Goal: Download file/media

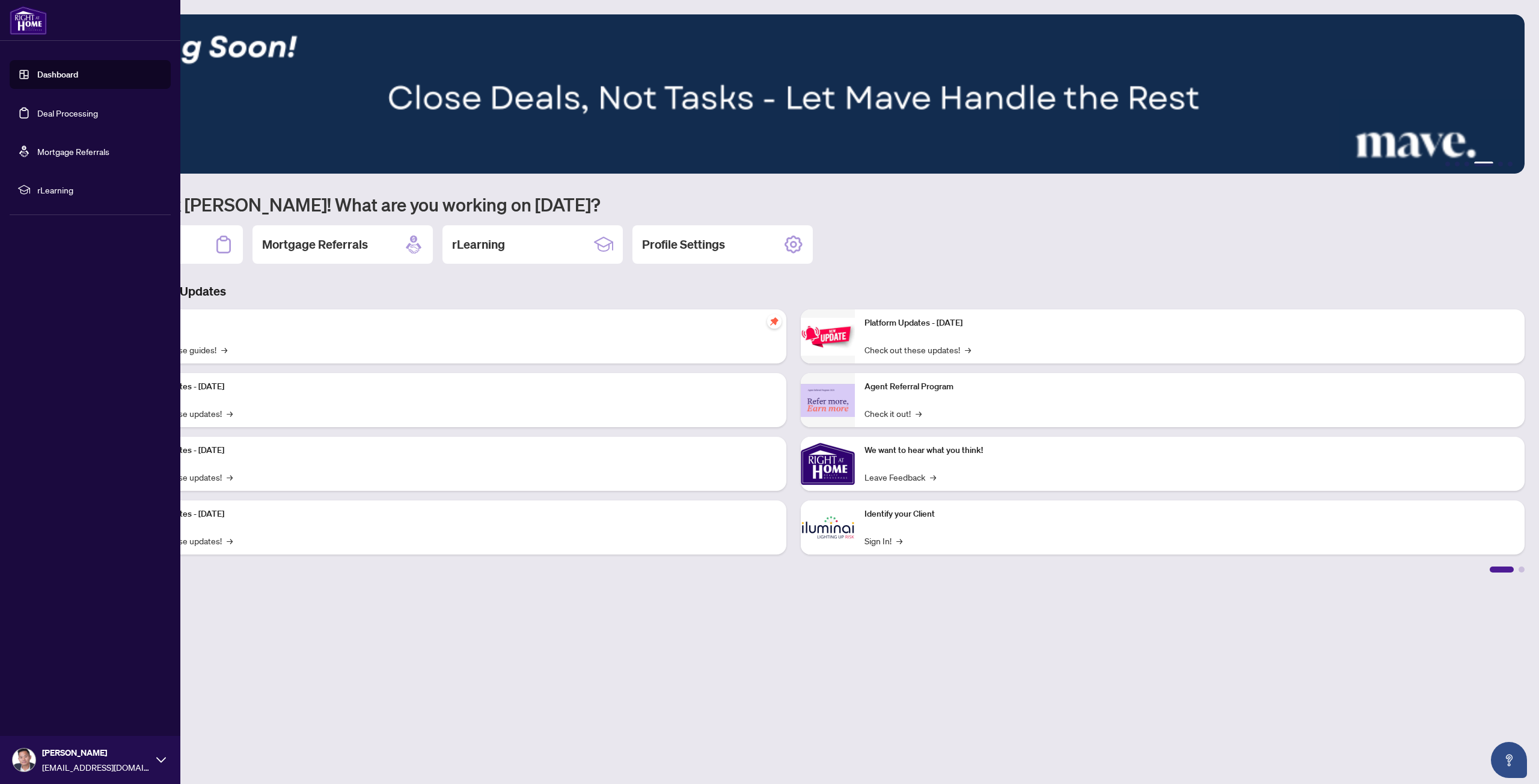
click at [37, 107] on link "Deal Processing" at bounding box center [67, 113] width 61 height 11
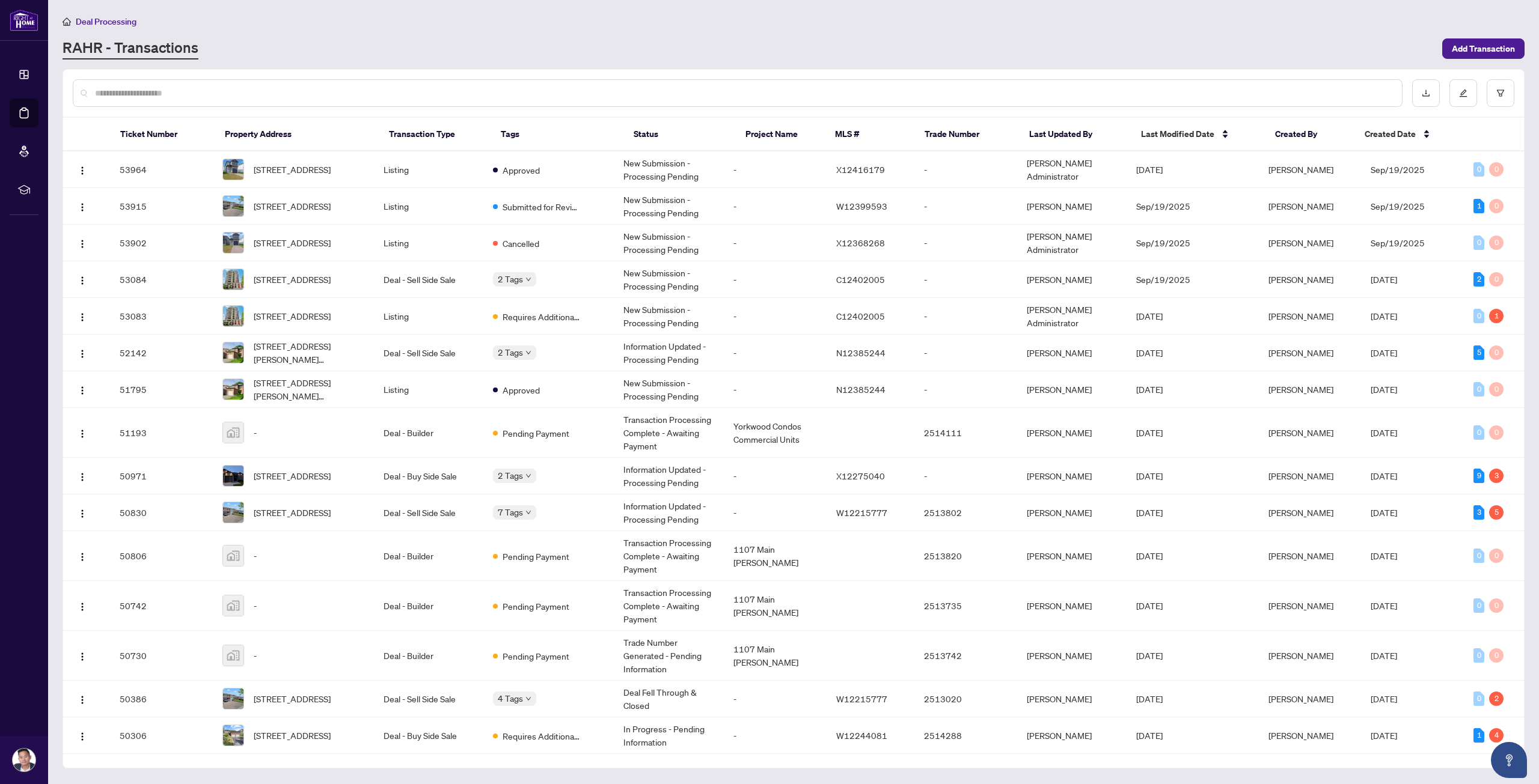
click at [183, 93] on input "text" at bounding box center [744, 93] width 1297 height 13
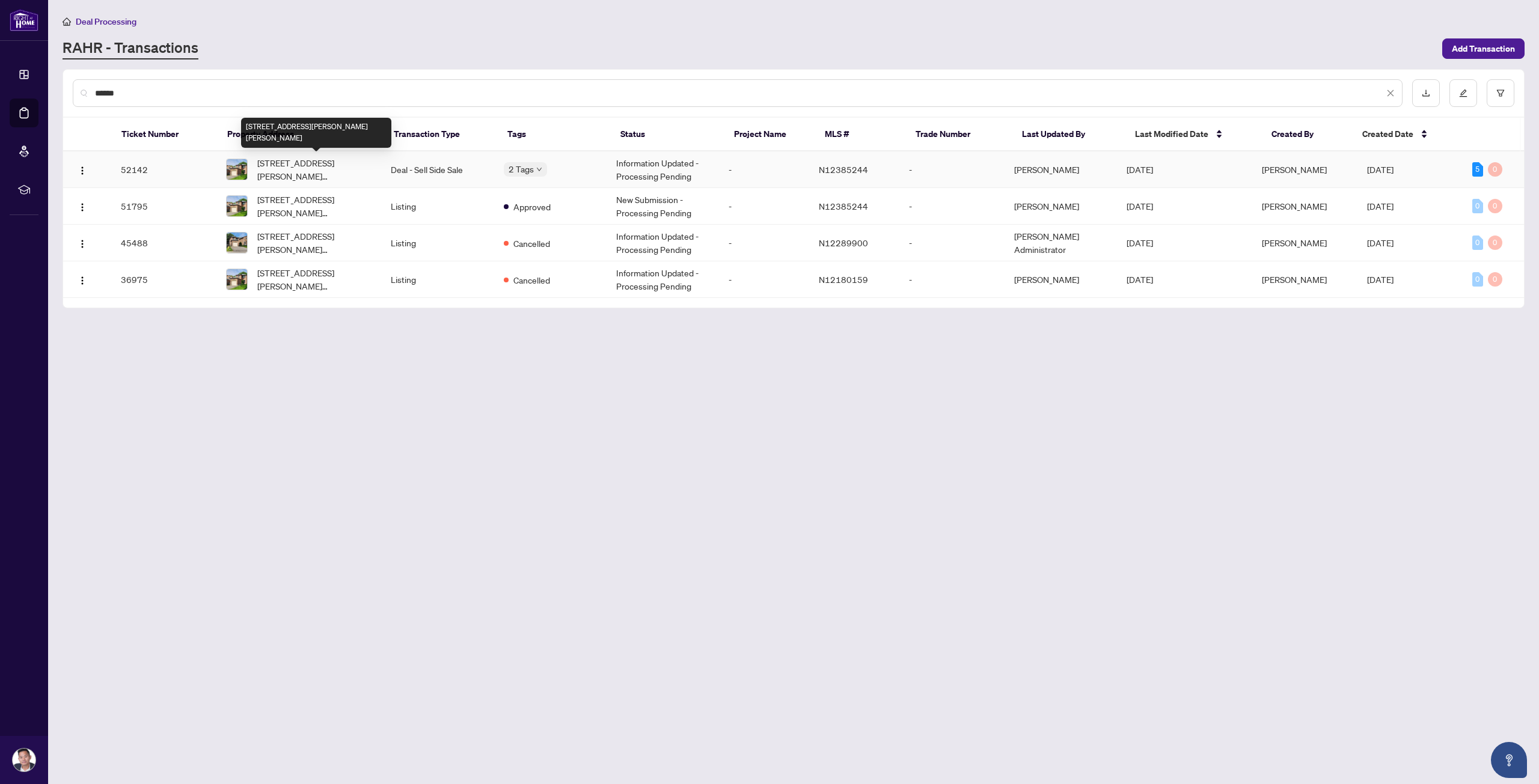
type input "******"
click at [327, 167] on span "[STREET_ADDRESS][PERSON_NAME][PERSON_NAME]" at bounding box center [314, 169] width 115 height 26
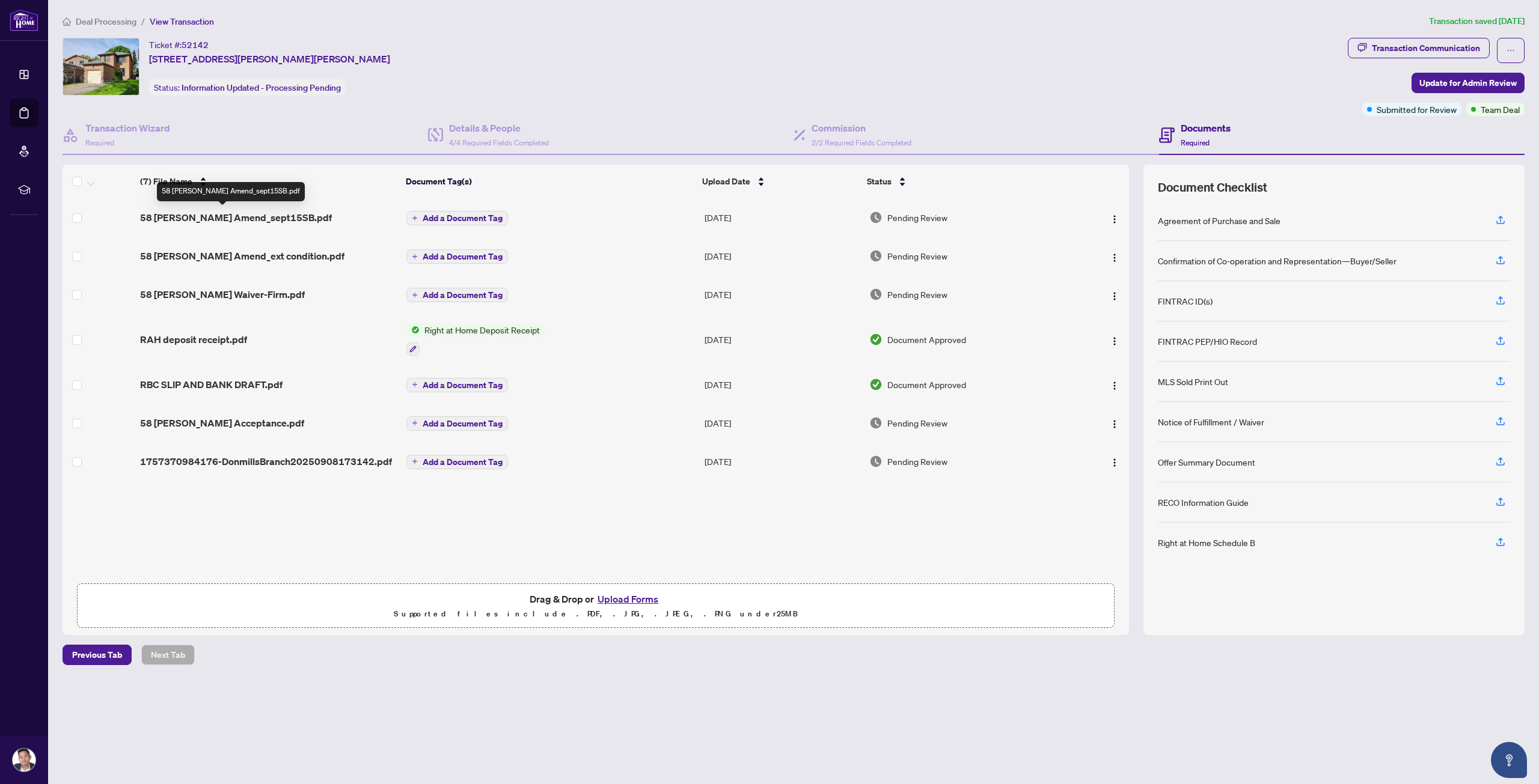
click at [278, 219] on span "58 [PERSON_NAME] Amend_sept15SB.pdf" at bounding box center [236, 217] width 192 height 14
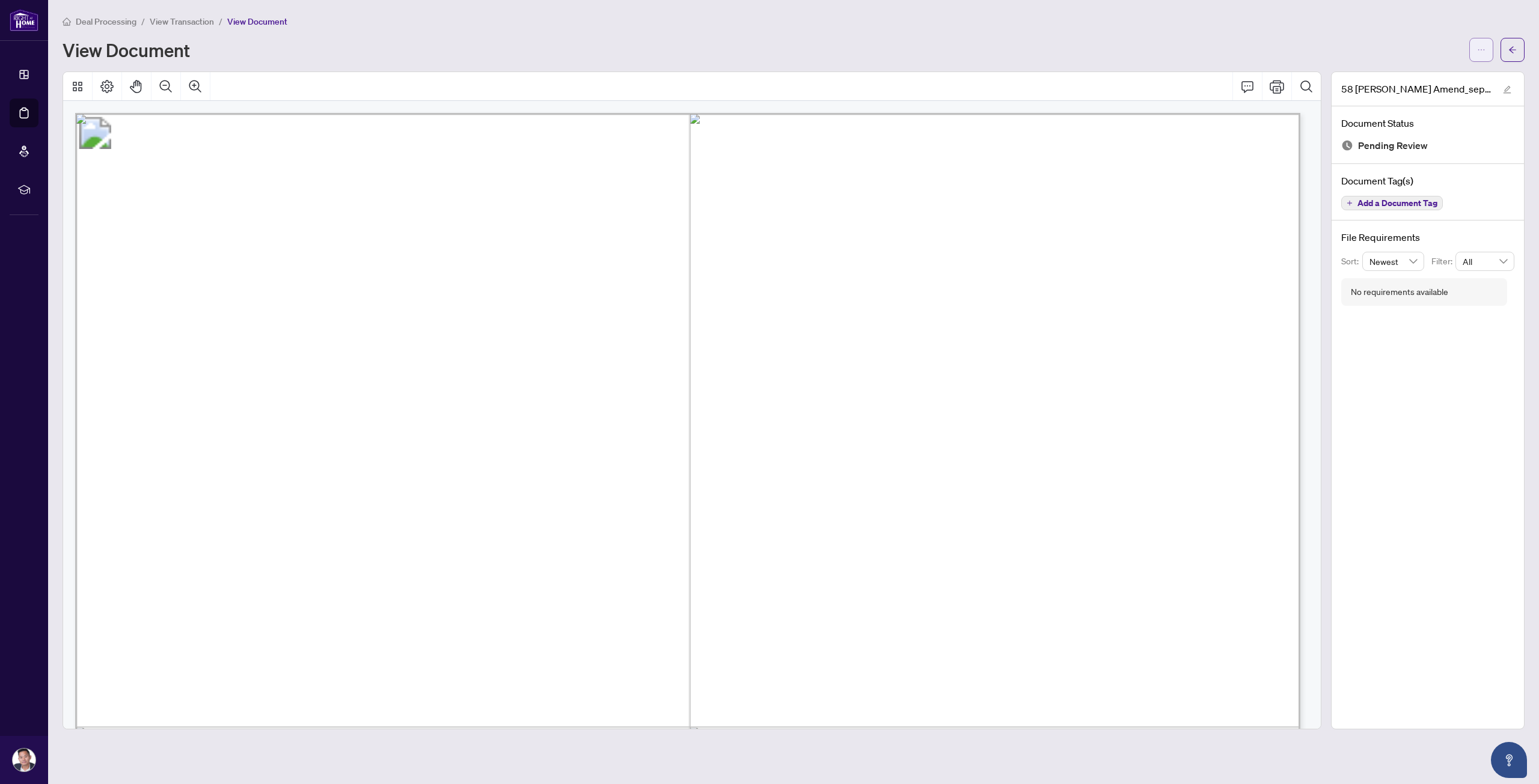
click at [1481, 58] on span "button" at bounding box center [1481, 50] width 9 height 19
click at [1462, 81] on span "Download" at bounding box center [1438, 76] width 92 height 13
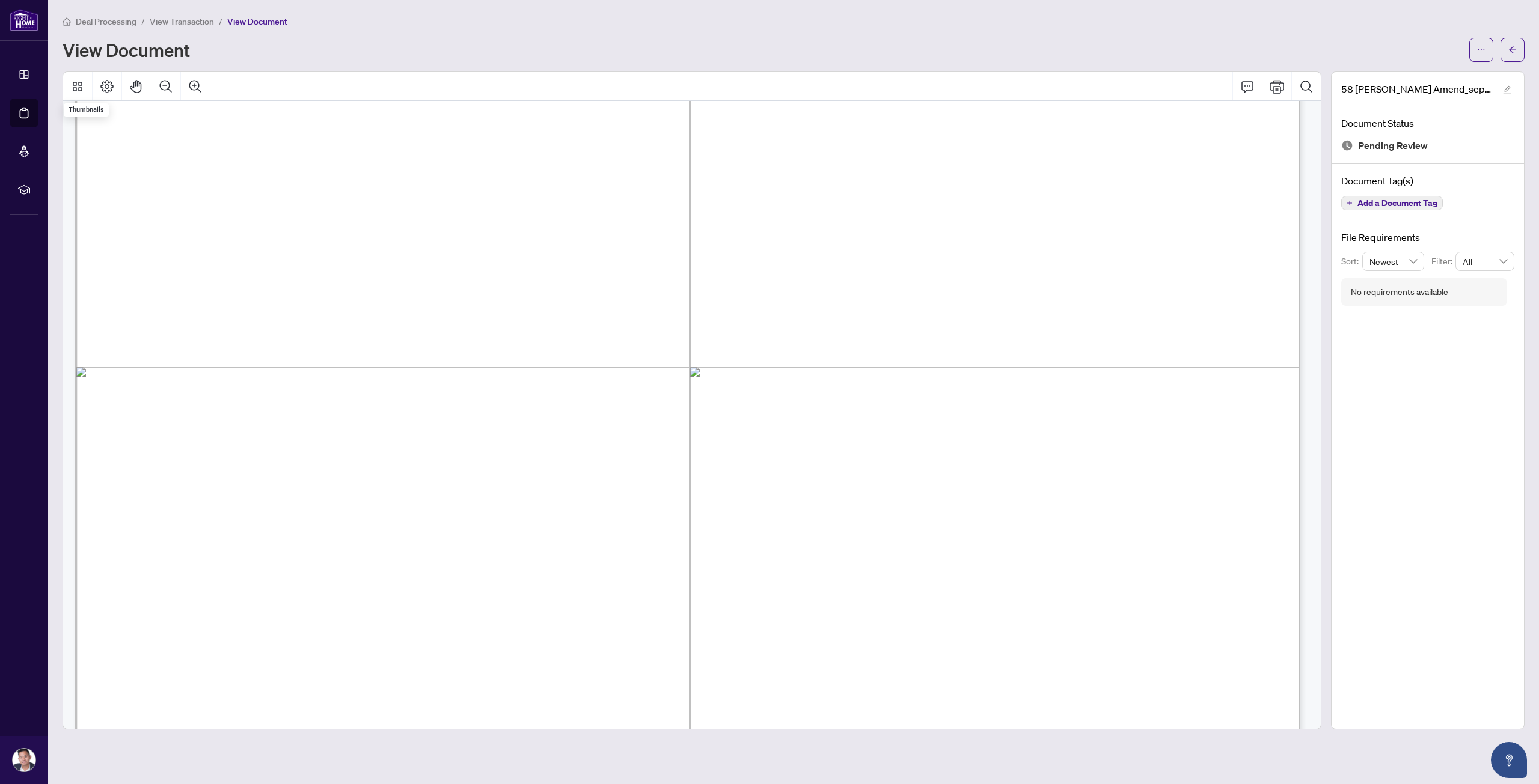
scroll to position [661, 0]
click at [765, 783] on main "Deal Processing / View Transaction / View Document View Document 58 [PERSON_NAM…" at bounding box center [793, 392] width 1491 height 784
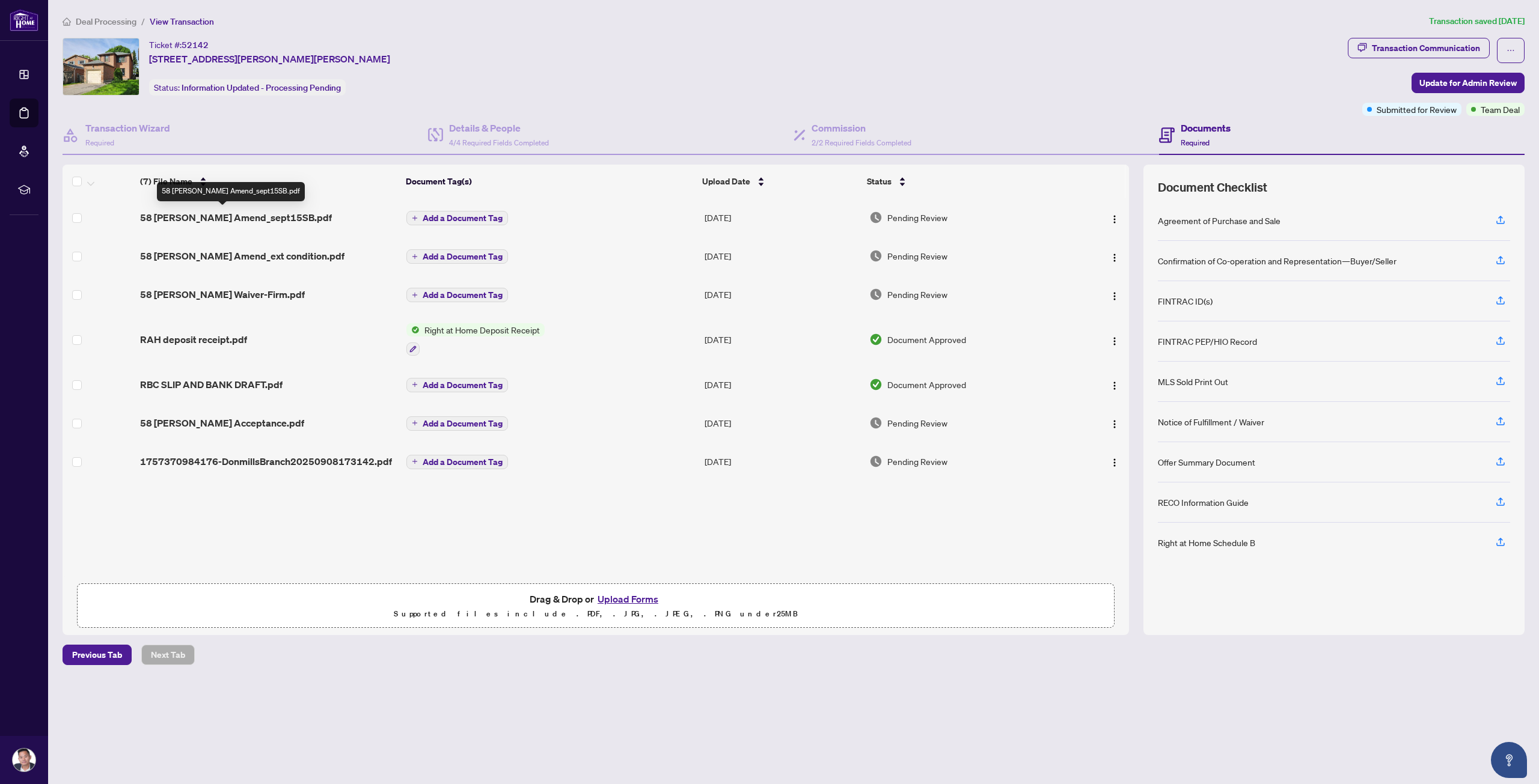
click at [270, 254] on span "58 [PERSON_NAME] Amend_ext condition.pdf" at bounding box center [242, 256] width 204 height 14
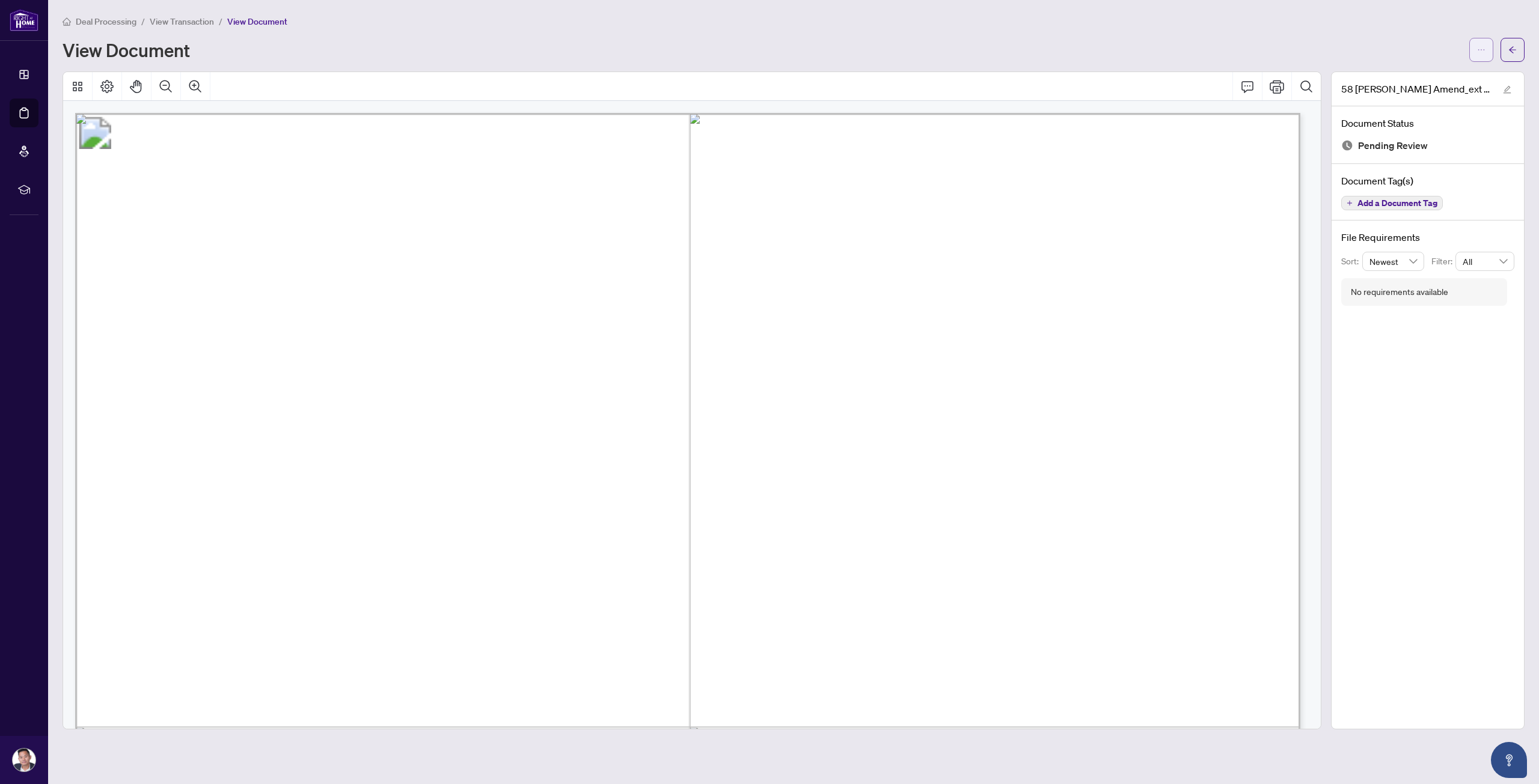
click at [1482, 51] on icon "ellipsis" at bounding box center [1481, 50] width 9 height 9
click at [1459, 82] on li "Download" at bounding box center [1438, 75] width 106 height 19
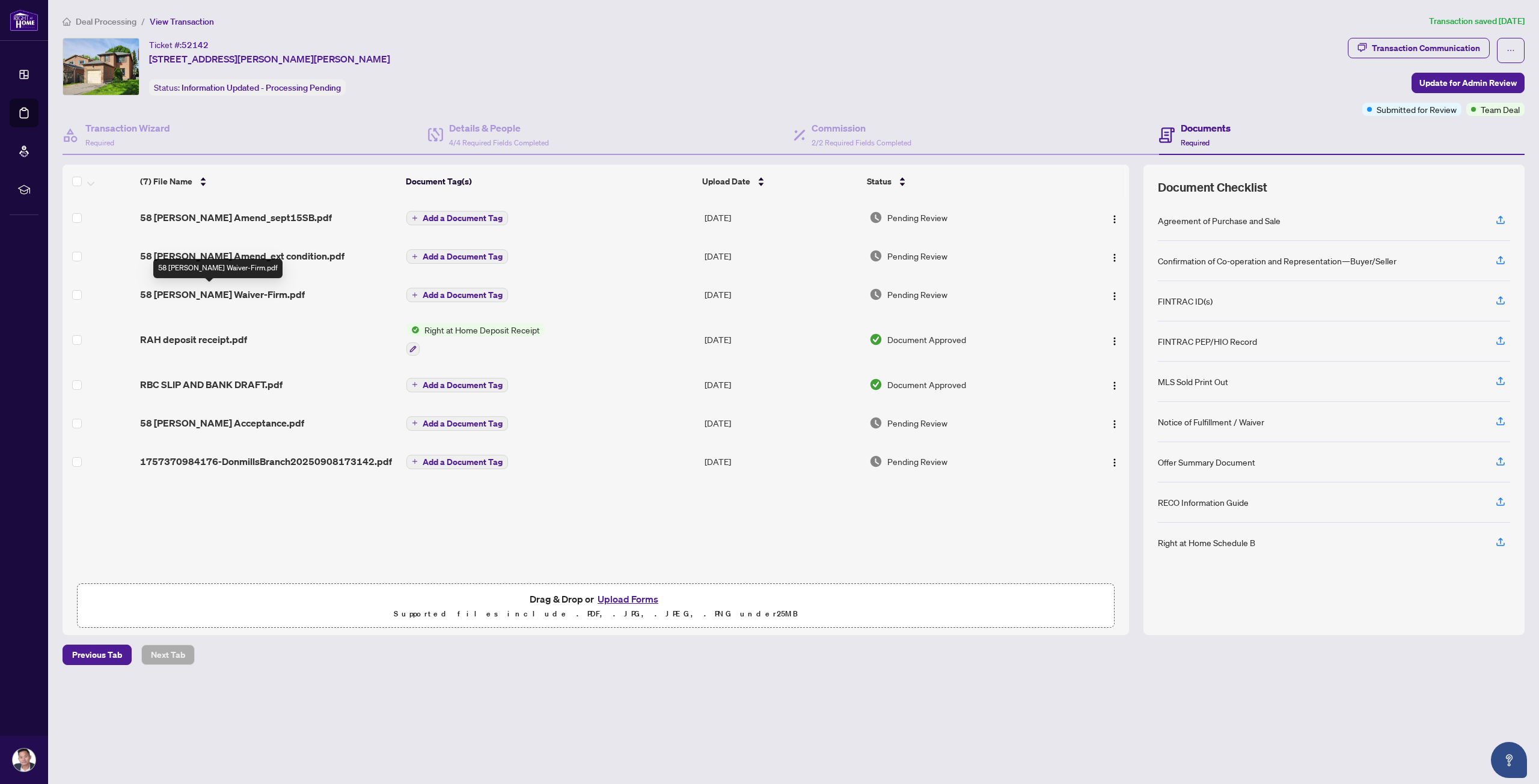
click at [254, 284] on td "58 [PERSON_NAME] Waiver-Firm.pdf" at bounding box center [268, 294] width 266 height 39
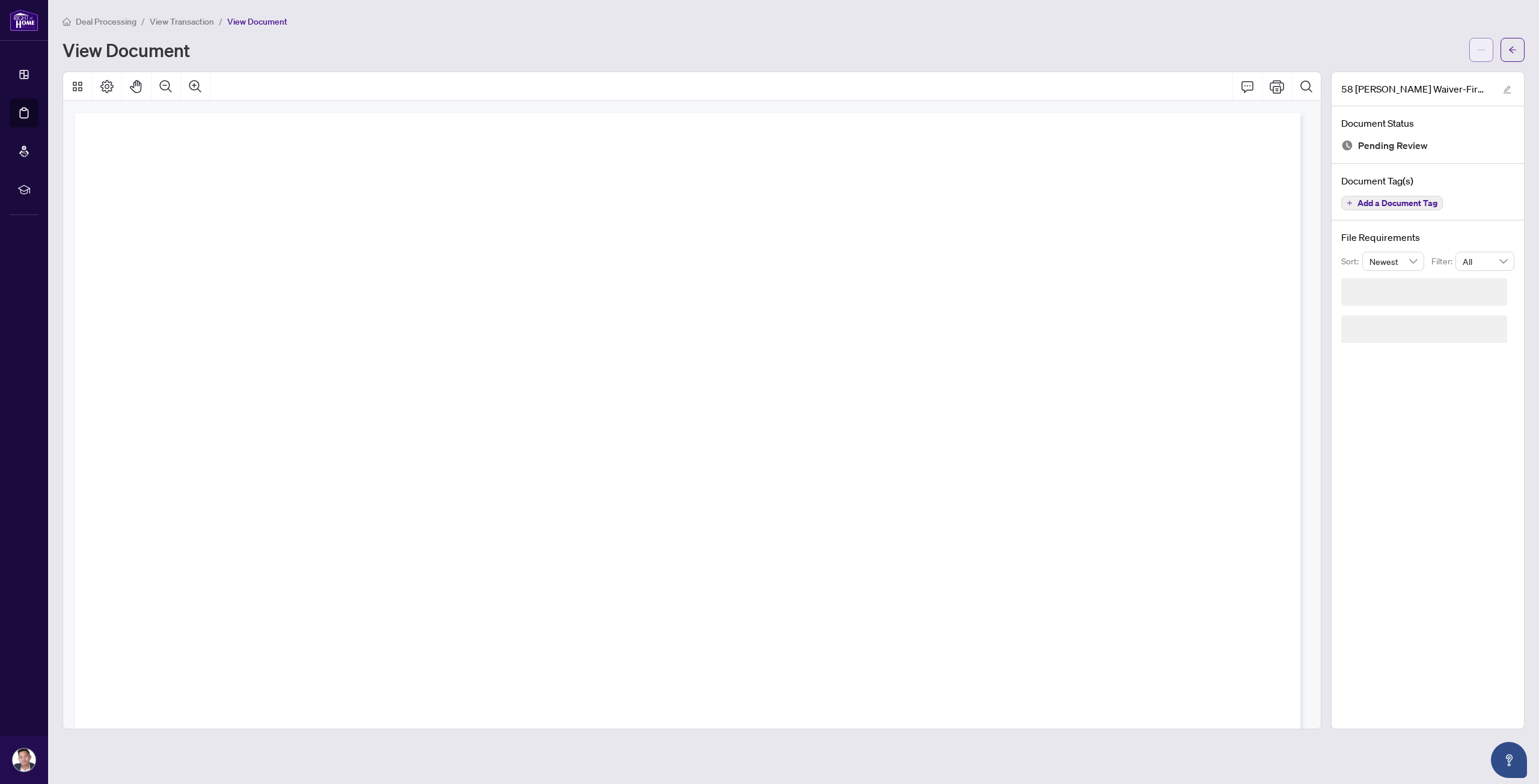
click at [1487, 48] on button "button" at bounding box center [1481, 50] width 24 height 24
click at [1441, 77] on span "Download" at bounding box center [1438, 76] width 92 height 13
